Goal: Transaction & Acquisition: Purchase product/service

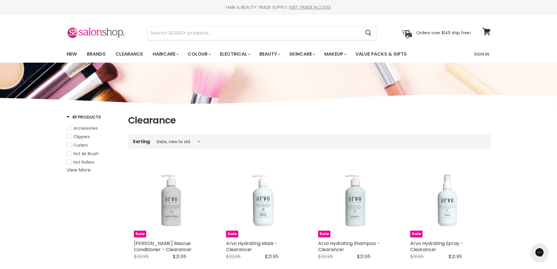
click at [67, 115] on span "By Products" at bounding box center [84, 117] width 34 height 6
click at [68, 115] on span "By Products" at bounding box center [84, 117] width 34 height 6
click at [192, 141] on select "Best selling Featured Price, low to high Price, high to low Alphabetically, A-Z…" at bounding box center [178, 141] width 49 height 5
select select "price-descending"
click at [154, 139] on select "Best selling Featured Price, low to high Price, high to low Alphabetically, A-Z…" at bounding box center [178, 141] width 49 height 5
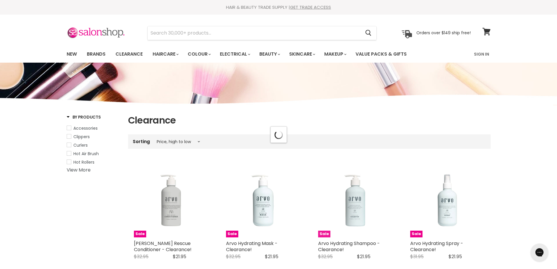
select select "price-descending"
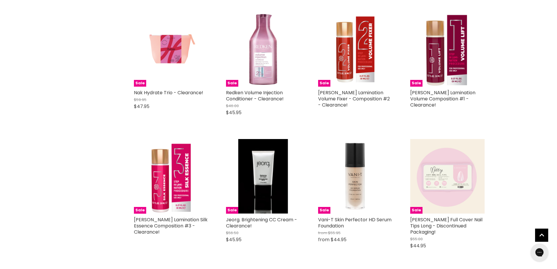
scroll to position [1316, 0]
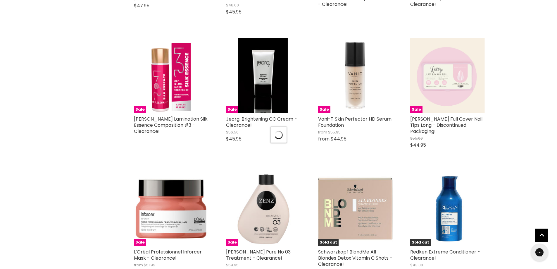
scroll to position [1491, 0]
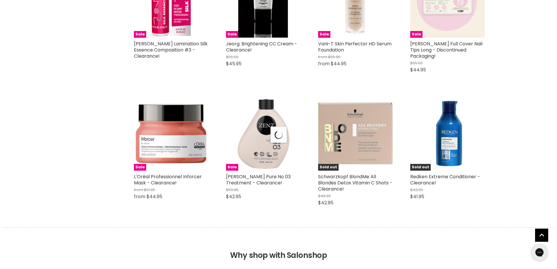
select select "price-descending"
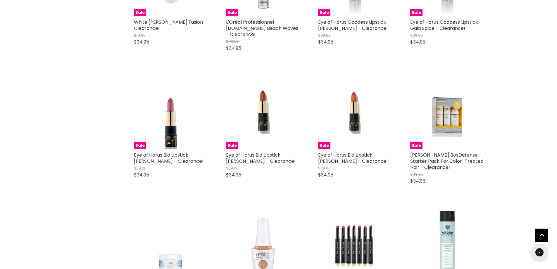
scroll to position [2866, 0]
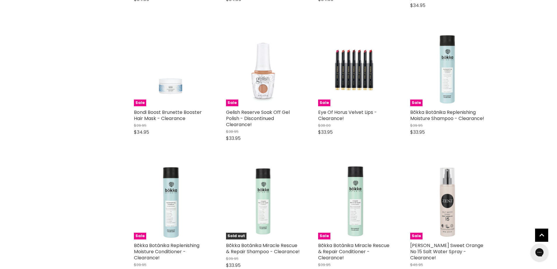
scroll to position [3070, 0]
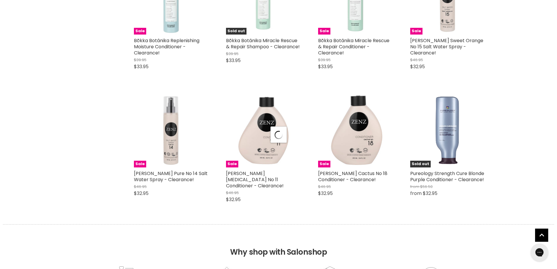
select select "price-descending"
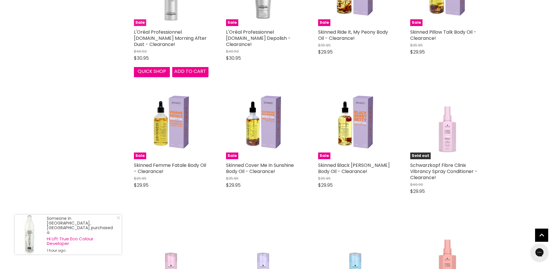
scroll to position [3977, 0]
